Goal: Task Accomplishment & Management: Use online tool/utility

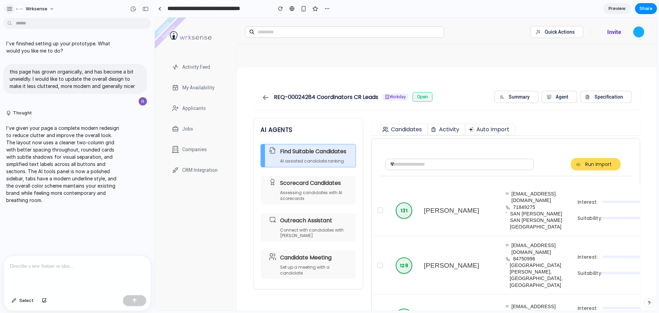
click at [10, 11] on div "button" at bounding box center [10, 9] width 6 height 6
click at [159, 8] on div at bounding box center [159, 9] width 3 height 4
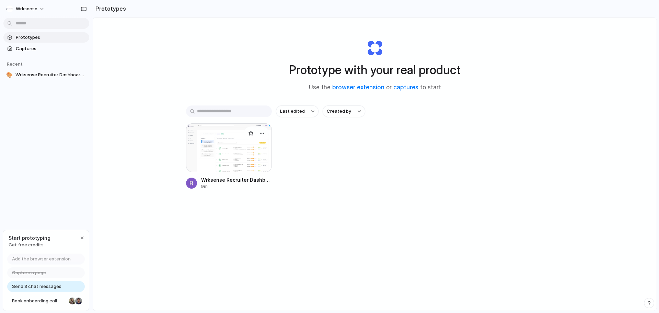
click at [237, 150] on div at bounding box center [229, 147] width 86 height 49
click at [240, 146] on div at bounding box center [229, 147] width 86 height 49
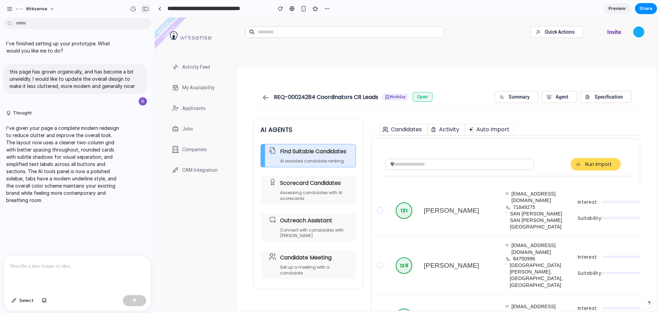
click at [144, 10] on div "button" at bounding box center [145, 9] width 6 height 5
